Goal: Navigation & Orientation: Find specific page/section

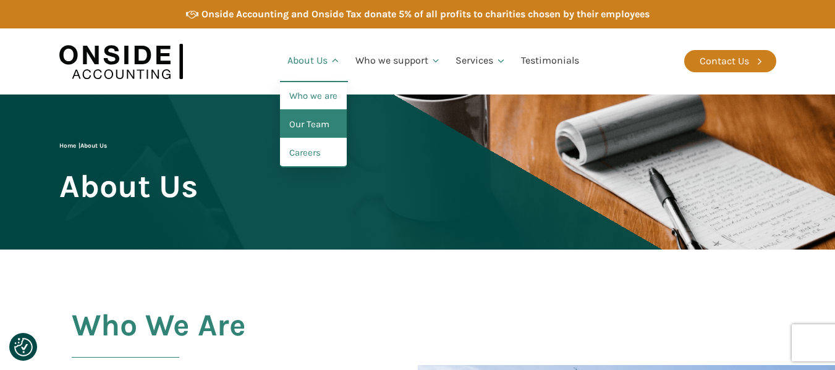
click at [319, 117] on link "Our Team" at bounding box center [313, 125] width 67 height 28
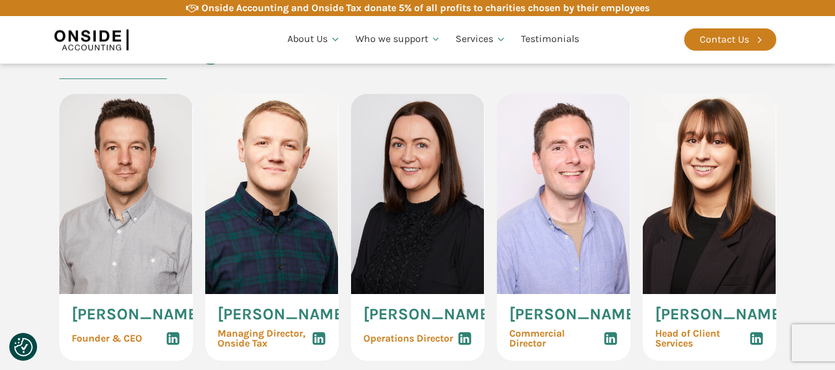
scroll to position [630, 0]
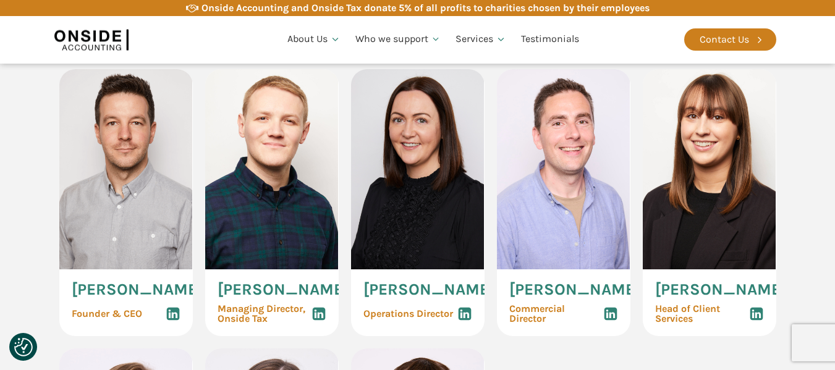
click at [463, 321] on use at bounding box center [464, 314] width 13 height 13
click at [757, 315] on use at bounding box center [756, 314] width 13 height 13
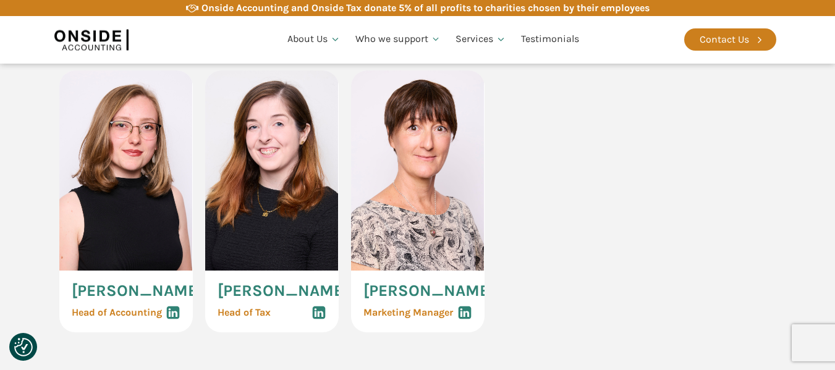
scroll to position [939, 0]
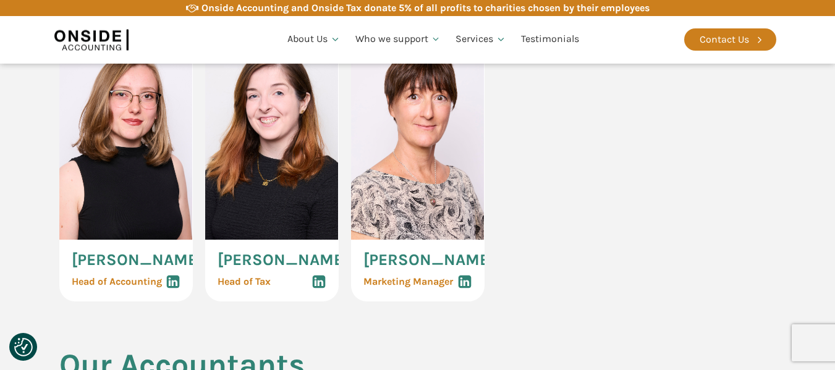
click at [174, 289] on use at bounding box center [172, 282] width 13 height 13
click at [466, 289] on icon at bounding box center [464, 281] width 15 height 15
click at [316, 289] on use at bounding box center [318, 282] width 13 height 13
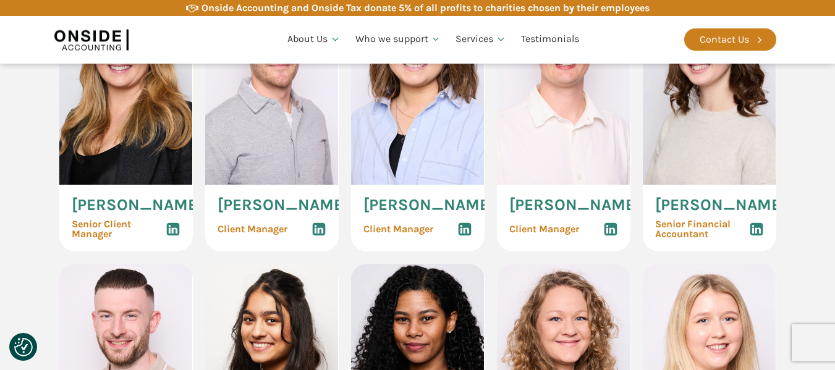
scroll to position [1372, 0]
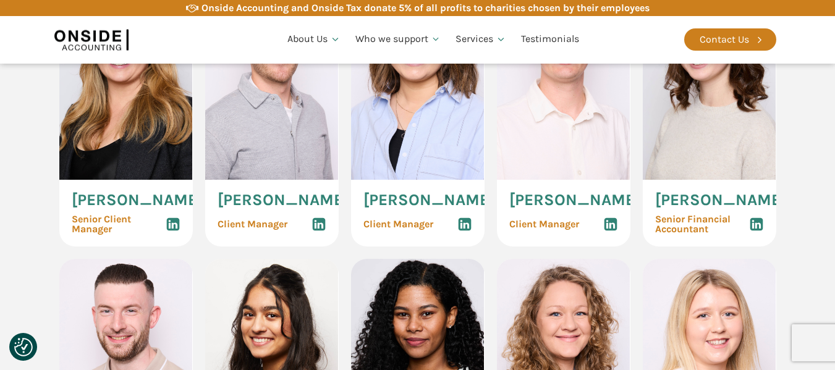
click at [174, 231] on use at bounding box center [172, 224] width 13 height 13
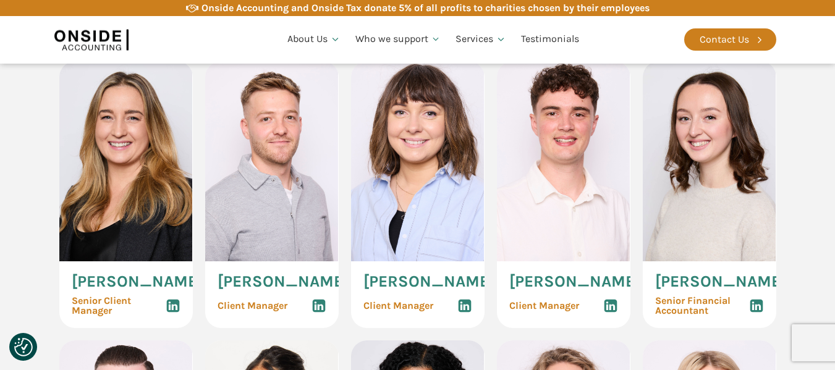
scroll to position [1310, 0]
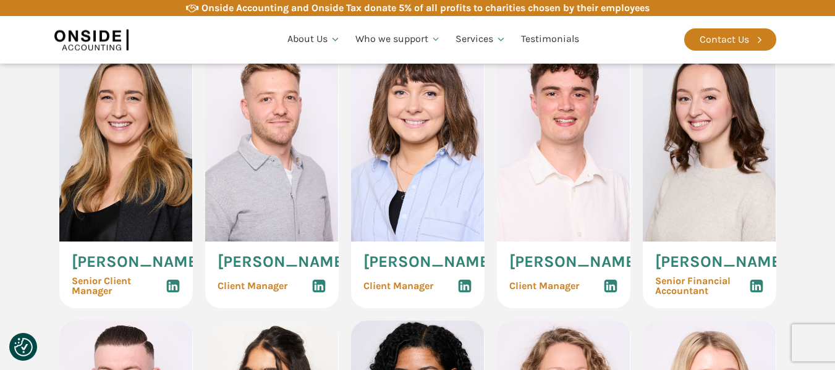
click at [170, 293] on use at bounding box center [172, 286] width 13 height 13
click at [464, 293] on use at bounding box center [464, 286] width 13 height 13
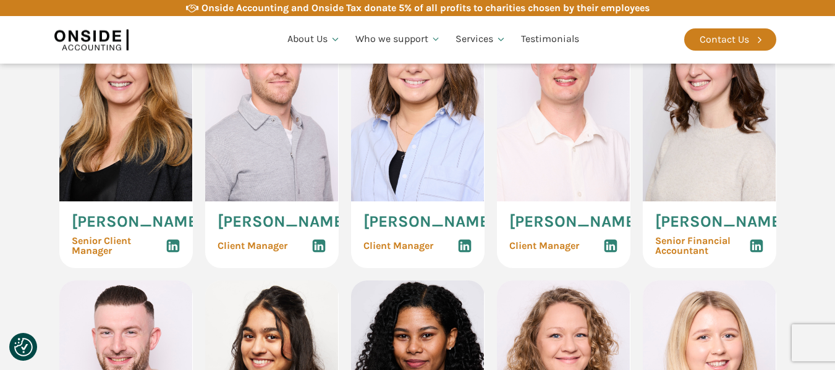
scroll to position [1372, 0]
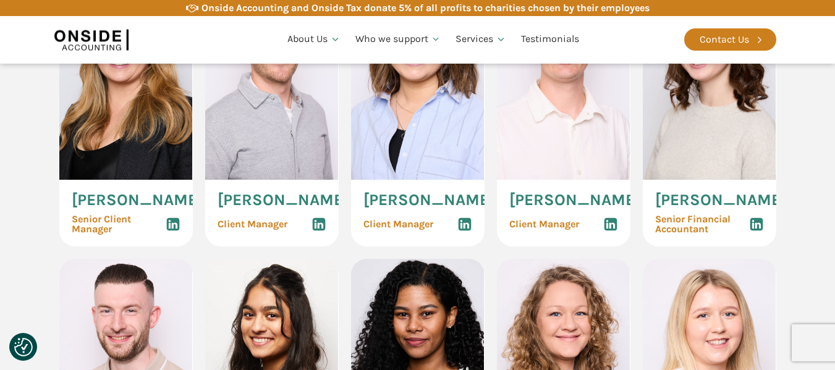
click at [755, 231] on use at bounding box center [756, 224] width 13 height 13
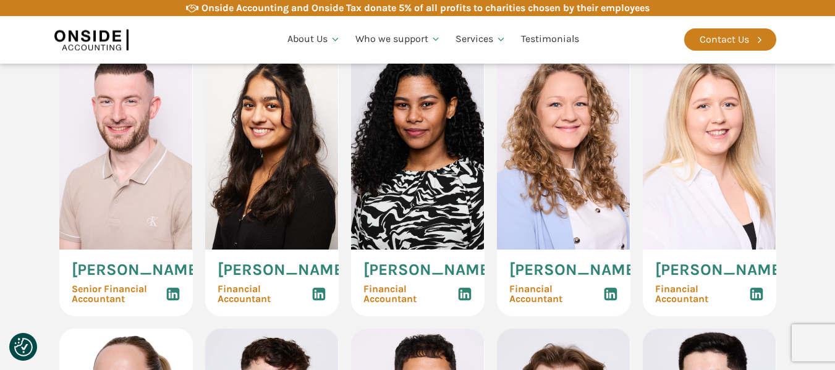
scroll to position [1619, 0]
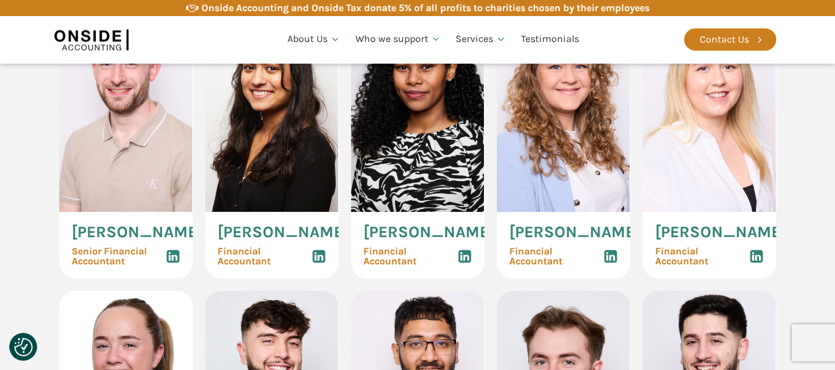
click at [317, 263] on use at bounding box center [318, 256] width 13 height 13
click at [467, 263] on use at bounding box center [464, 256] width 13 height 13
click at [611, 263] on use at bounding box center [610, 256] width 13 height 13
click at [752, 263] on use at bounding box center [756, 256] width 13 height 13
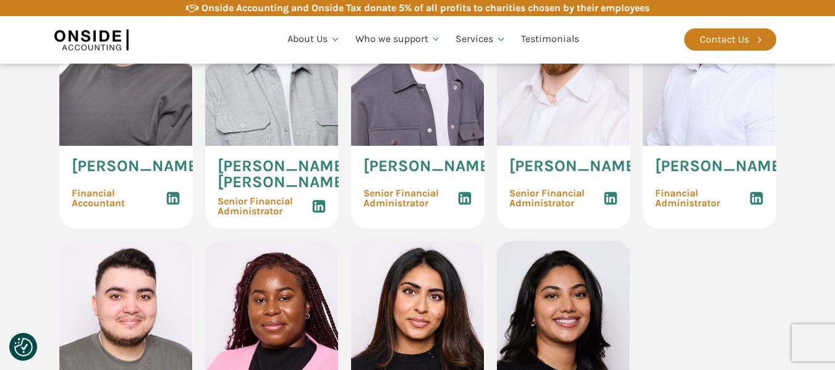
scroll to position [2052, 0]
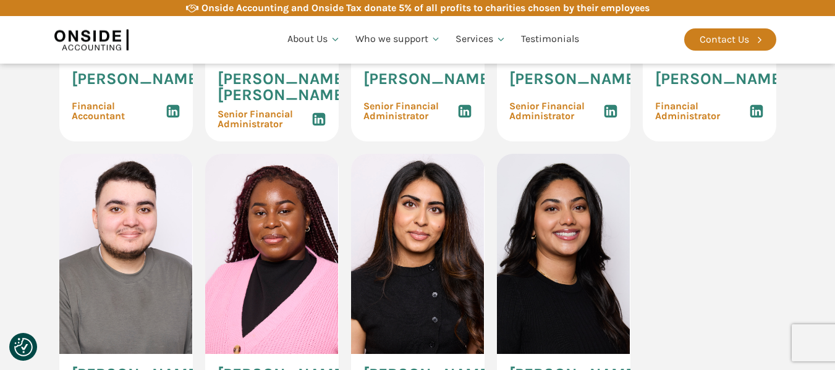
click at [175, 117] on use at bounding box center [172, 110] width 13 height 13
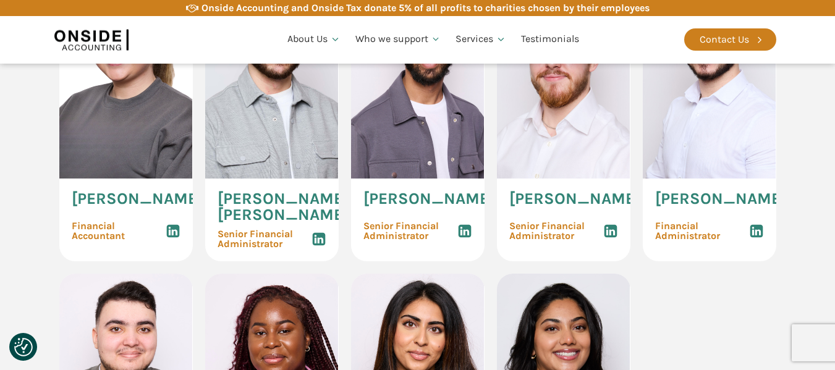
scroll to position [1928, 0]
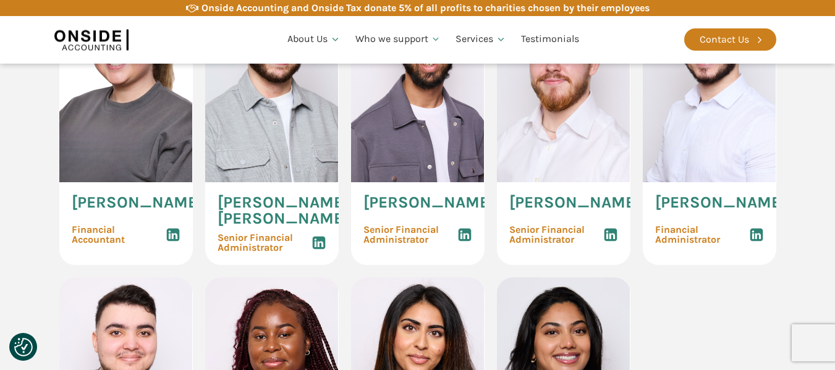
click at [171, 241] on use at bounding box center [172, 234] width 13 height 13
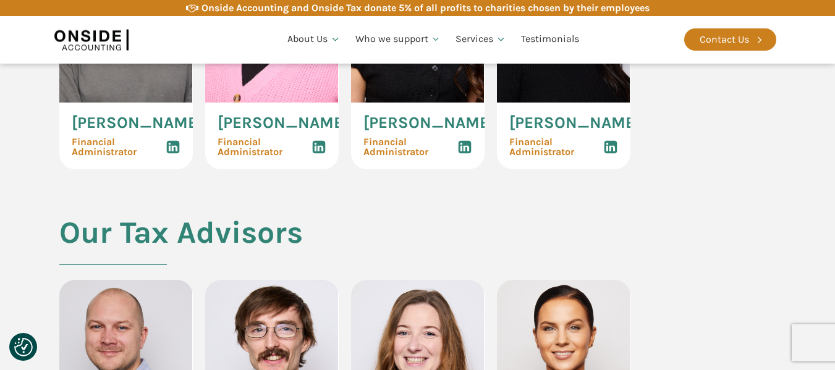
scroll to position [2237, 0]
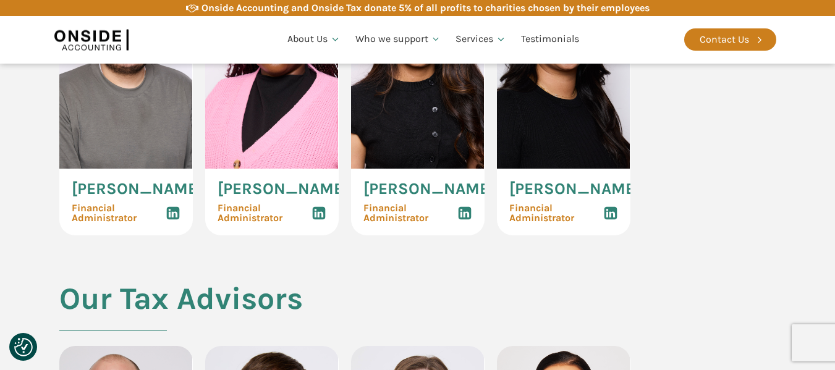
click at [319, 221] on icon at bounding box center [318, 213] width 15 height 15
click at [467, 219] on use at bounding box center [464, 212] width 13 height 13
click at [610, 219] on use at bounding box center [610, 212] width 13 height 13
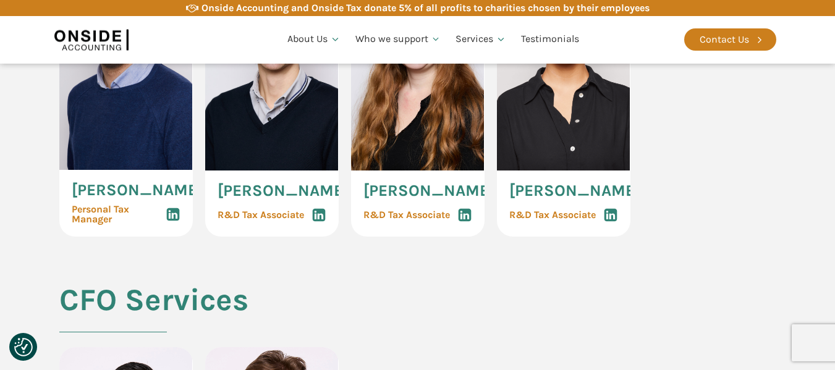
scroll to position [2608, 0]
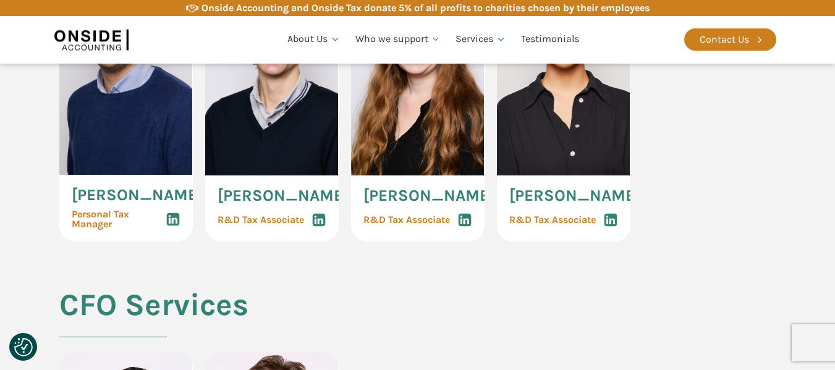
click at [465, 227] on icon at bounding box center [464, 220] width 15 height 15
click at [610, 227] on icon at bounding box center [610, 220] width 15 height 15
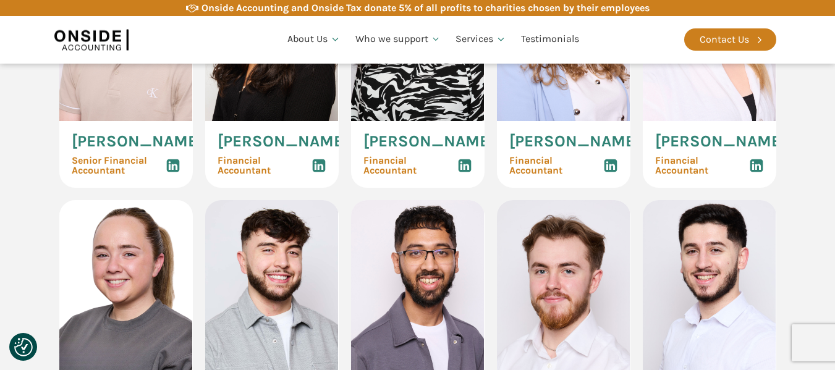
scroll to position [1743, 0]
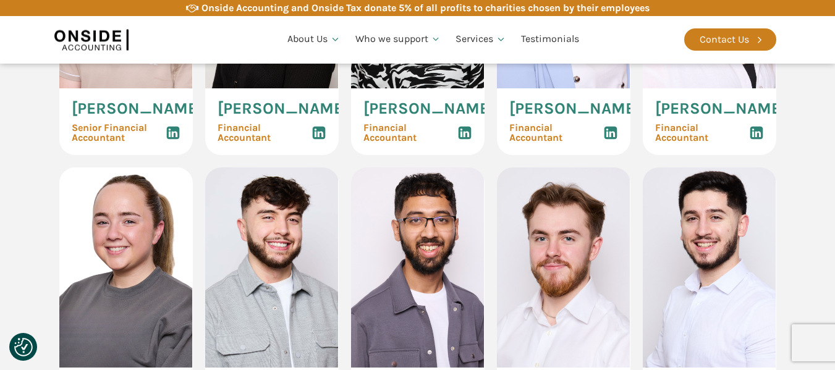
click at [610, 140] on use at bounding box center [610, 133] width 13 height 13
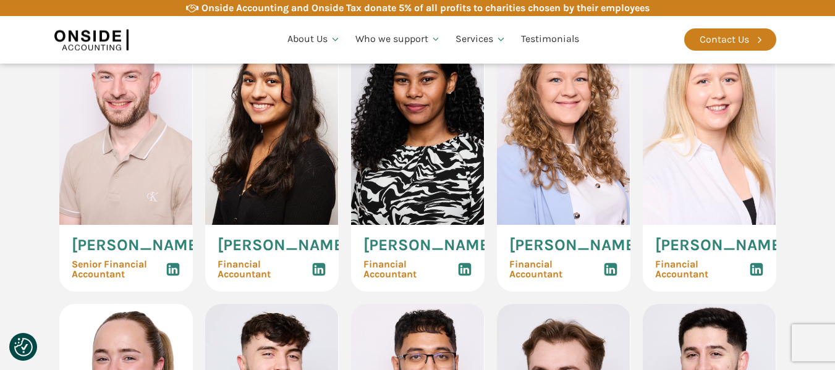
scroll to position [1619, 0]
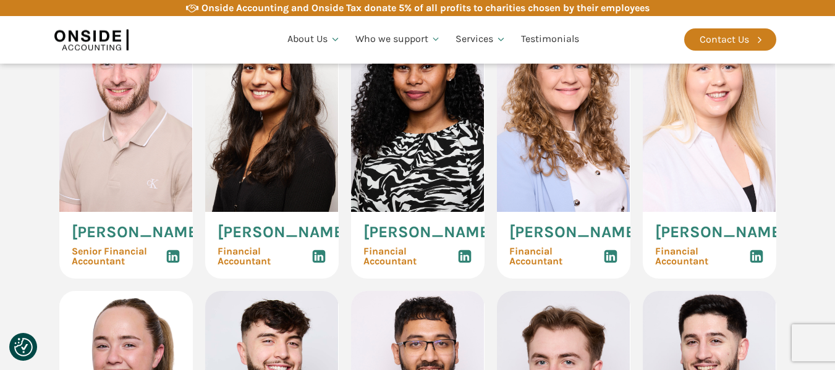
click at [609, 263] on use at bounding box center [610, 256] width 13 height 13
click at [755, 264] on icon at bounding box center [756, 256] width 15 height 15
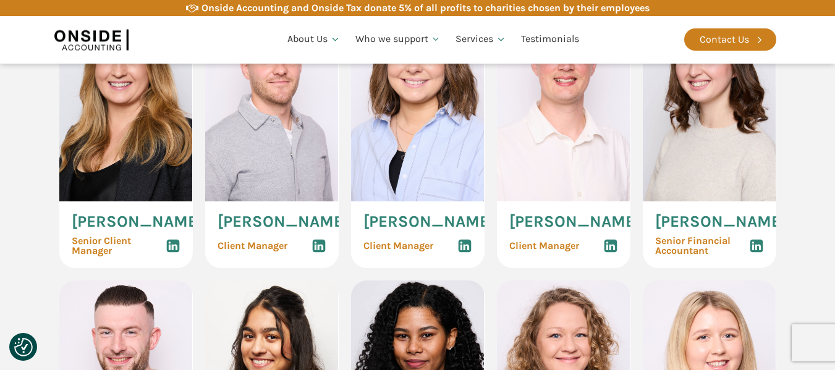
scroll to position [1372, 0]
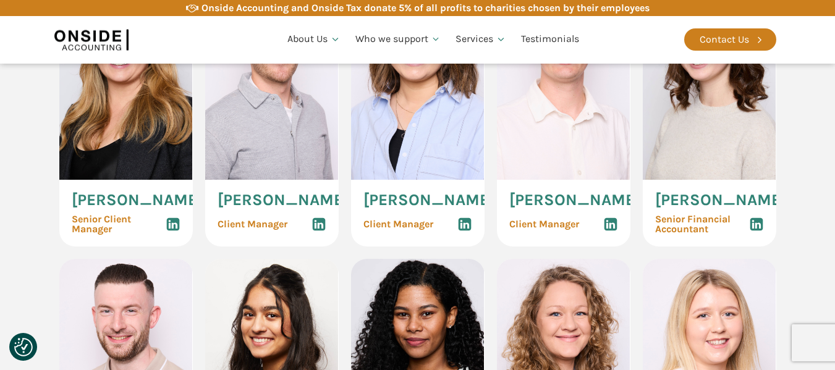
click at [175, 231] on use at bounding box center [172, 224] width 13 height 13
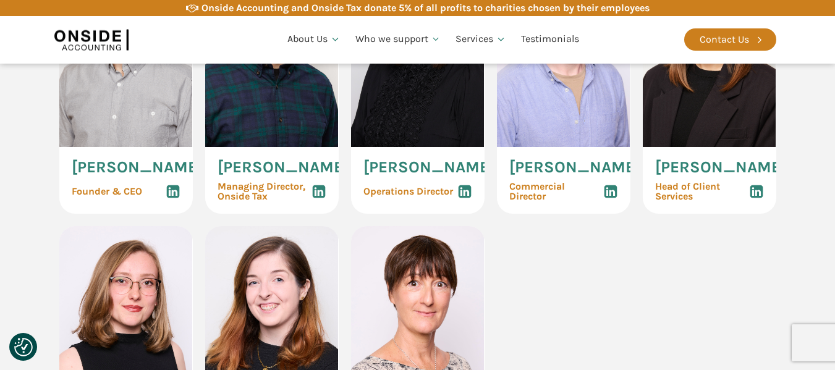
scroll to position [754, 0]
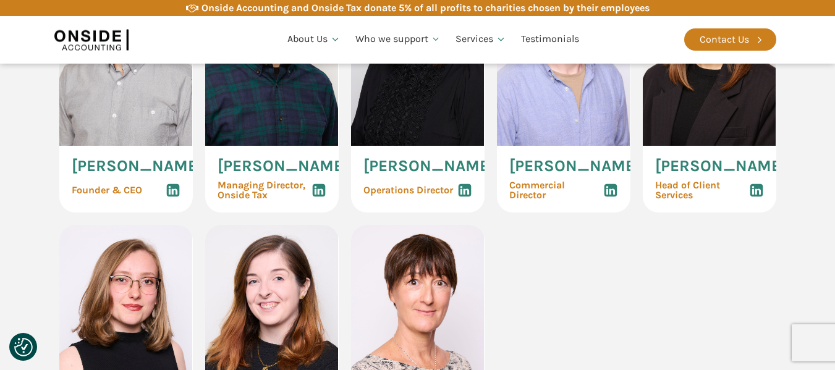
click at [457, 198] on icon at bounding box center [464, 190] width 15 height 15
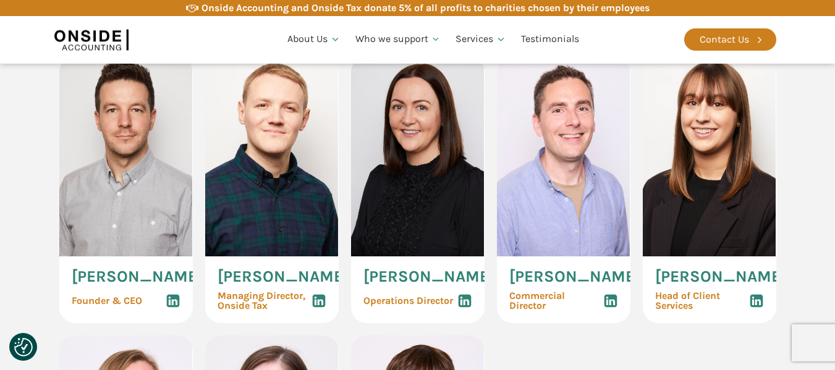
scroll to position [630, 0]
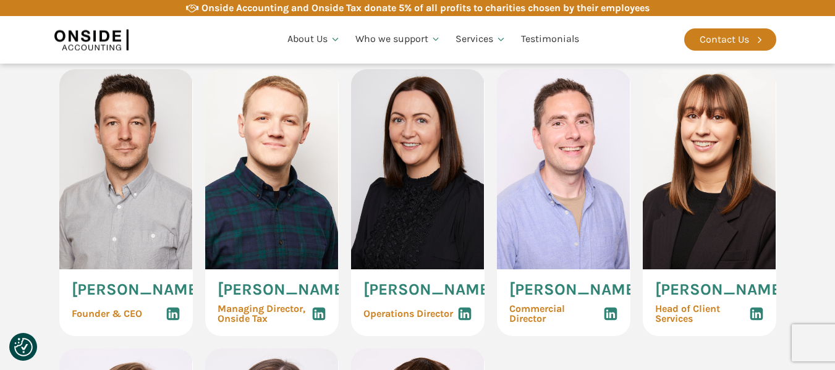
click at [468, 321] on use at bounding box center [464, 314] width 13 height 13
